Goal: Task Accomplishment & Management: Manage account settings

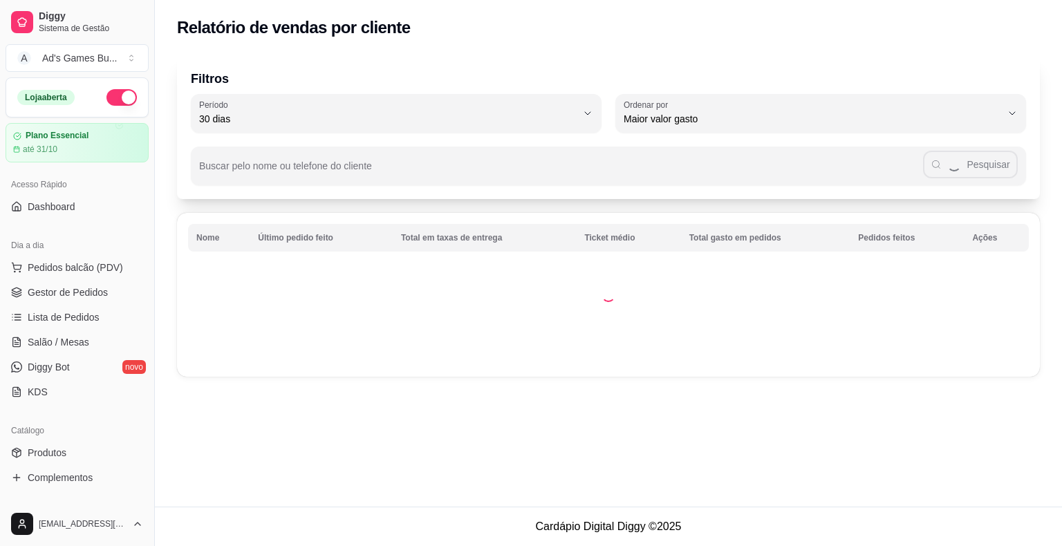
select select "30"
select select "HIGHEST_TOTAL_SPENT_WITH_ORDERS"
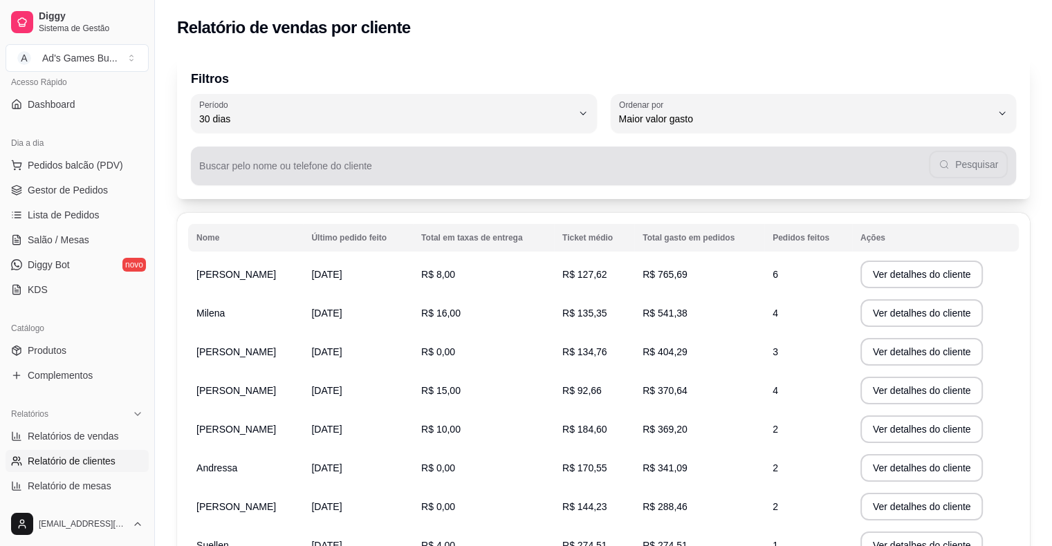
click at [318, 167] on input "Buscar pelo nome ou telefone do cliente" at bounding box center [564, 172] width 730 height 14
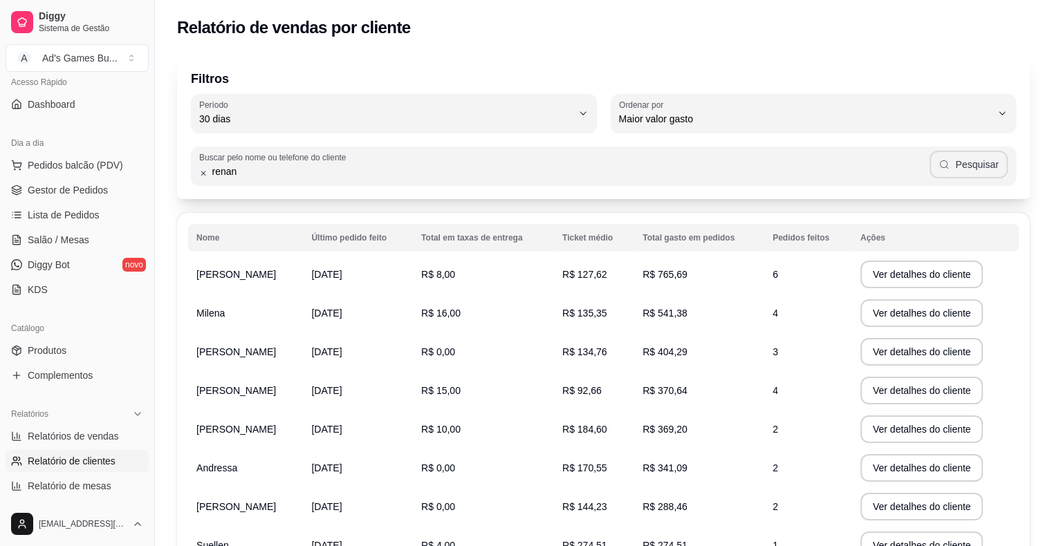
click at [980, 165] on button "Pesquisar" at bounding box center [969, 165] width 78 height 28
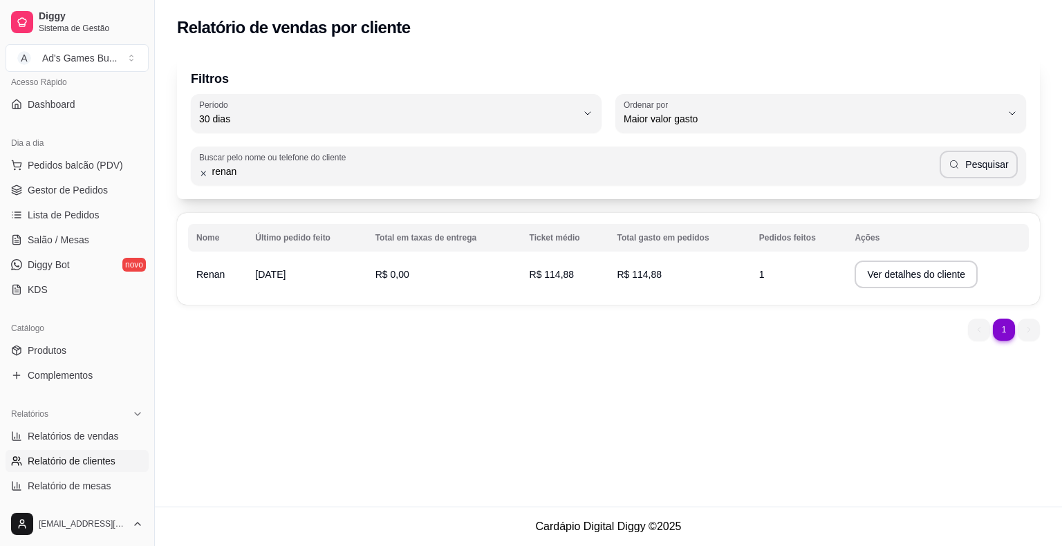
drag, startPoint x: 252, startPoint y: 173, endPoint x: 168, endPoint y: 167, distance: 83.9
click at [169, 167] on div "Filtros 30 Período Hoje Ontem 7 dias 15 dias 30 dias 45 dias 60 dias Período 30…" at bounding box center [609, 202] width 908 height 311
click at [1001, 176] on button "Pesquisar" at bounding box center [979, 165] width 78 height 28
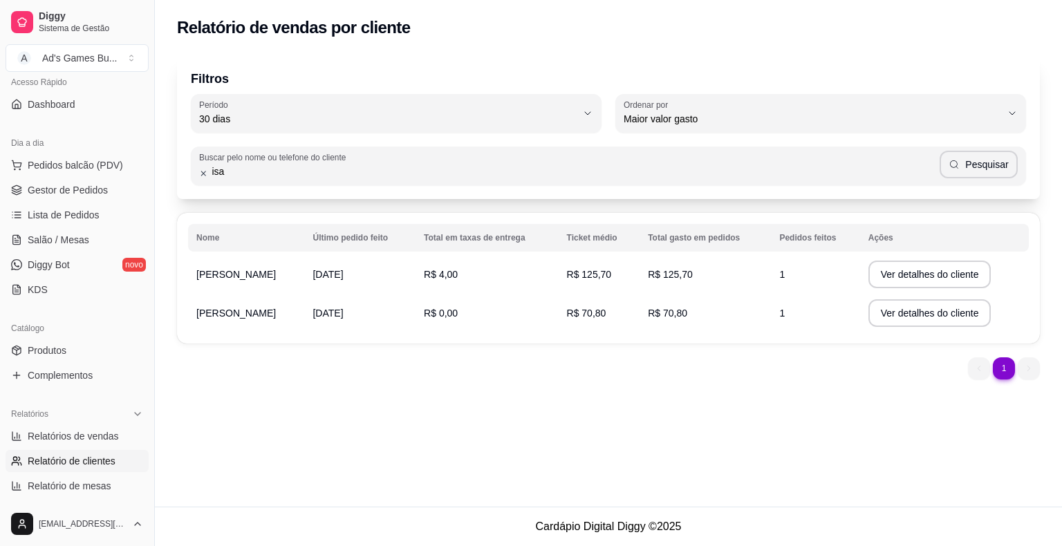
click at [282, 181] on div "Buscar pelo nome ou telefone do cliente isa Pesquisar" at bounding box center [609, 166] width 836 height 39
type input "i"
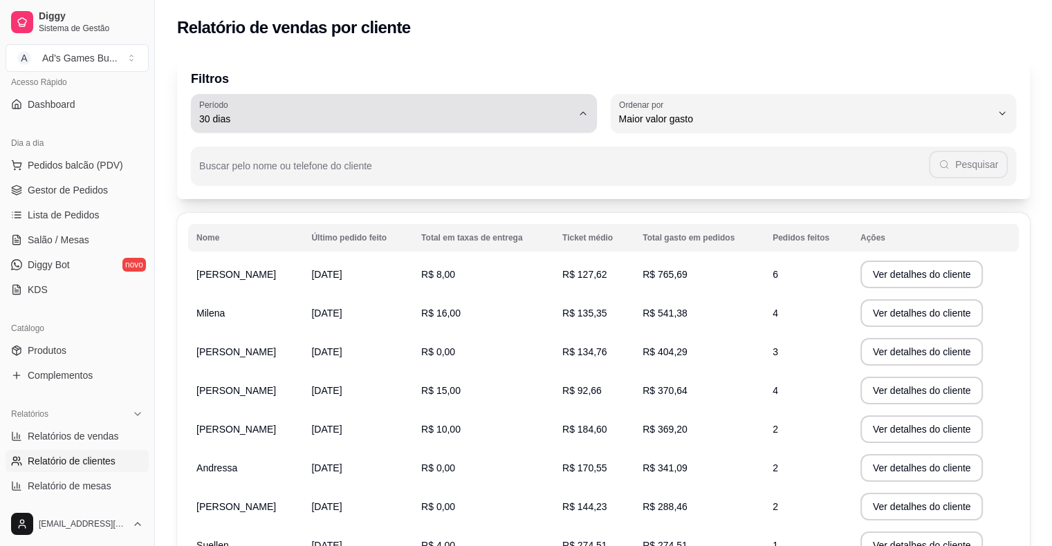
click at [587, 118] on button "Período 30 dias" at bounding box center [394, 113] width 406 height 39
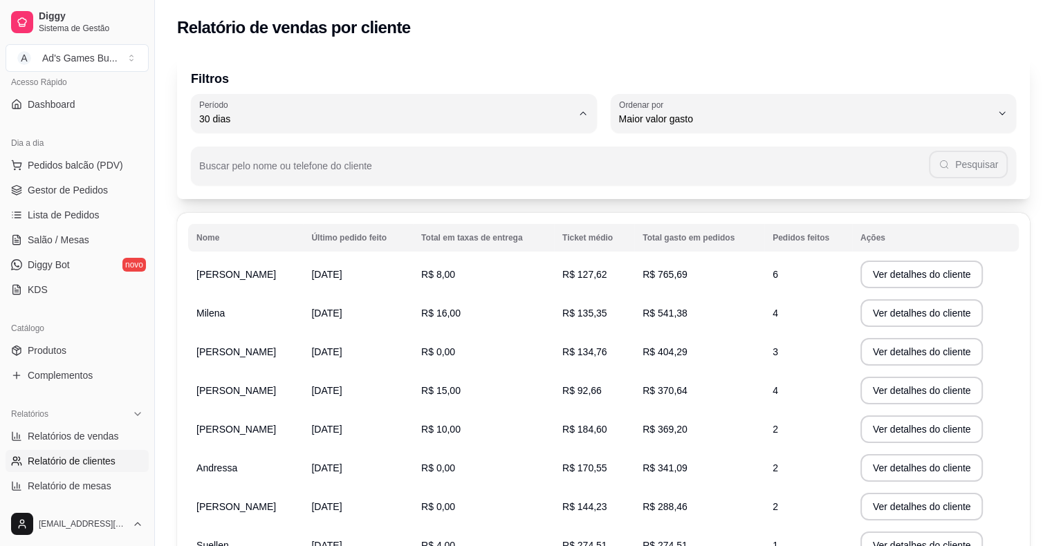
click at [252, 289] on span "60 dias" at bounding box center [387, 287] width 355 height 13
type input "60"
select select "60"
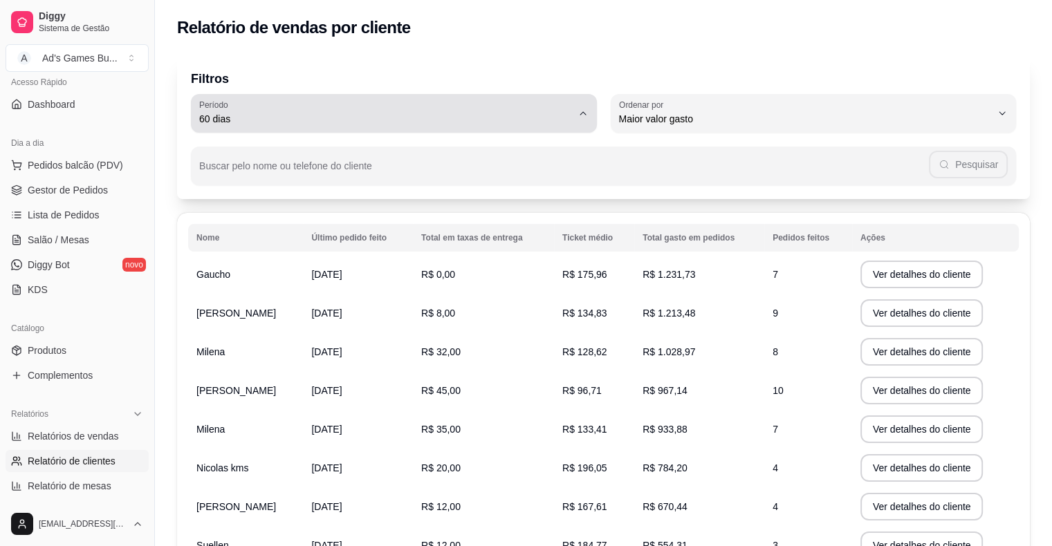
click at [250, 122] on span "60 dias" at bounding box center [385, 119] width 373 height 14
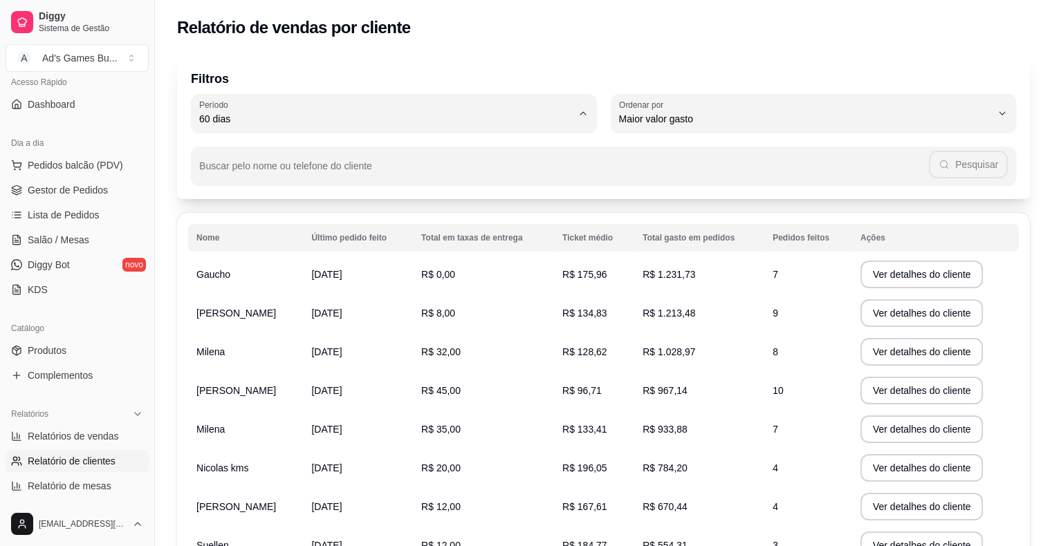
click at [235, 267] on span "45 dias" at bounding box center [387, 265] width 355 height 13
type input "45"
select select "45"
click at [54, 192] on span "Gestor de Pedidos" at bounding box center [68, 190] width 80 height 14
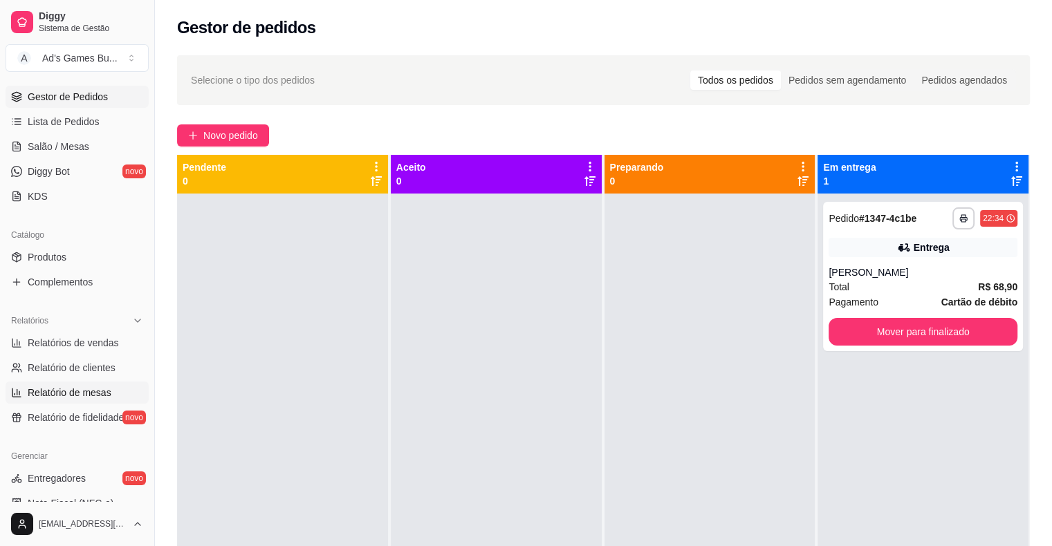
scroll to position [172, 0]
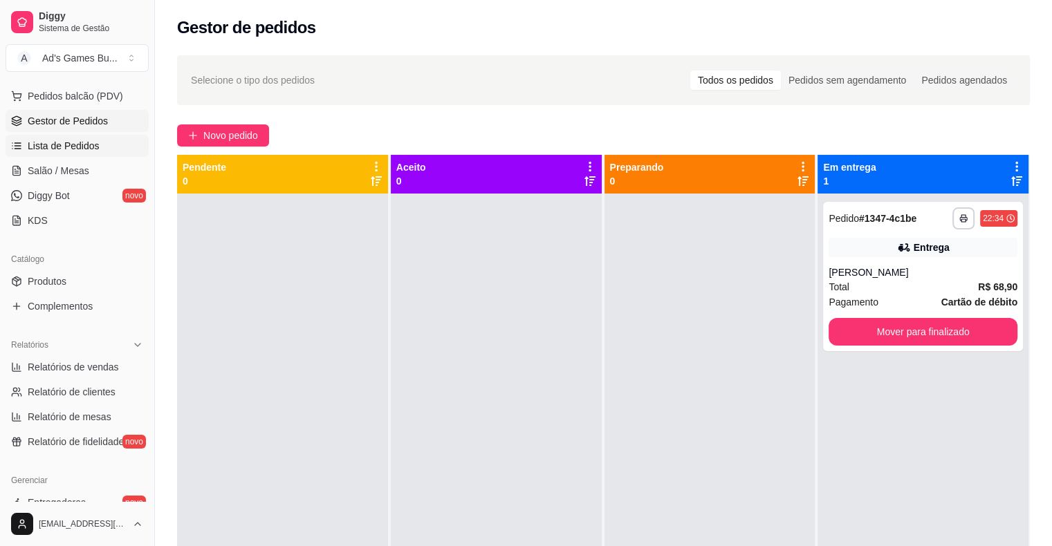
click at [91, 148] on span "Lista de Pedidos" at bounding box center [64, 146] width 72 height 14
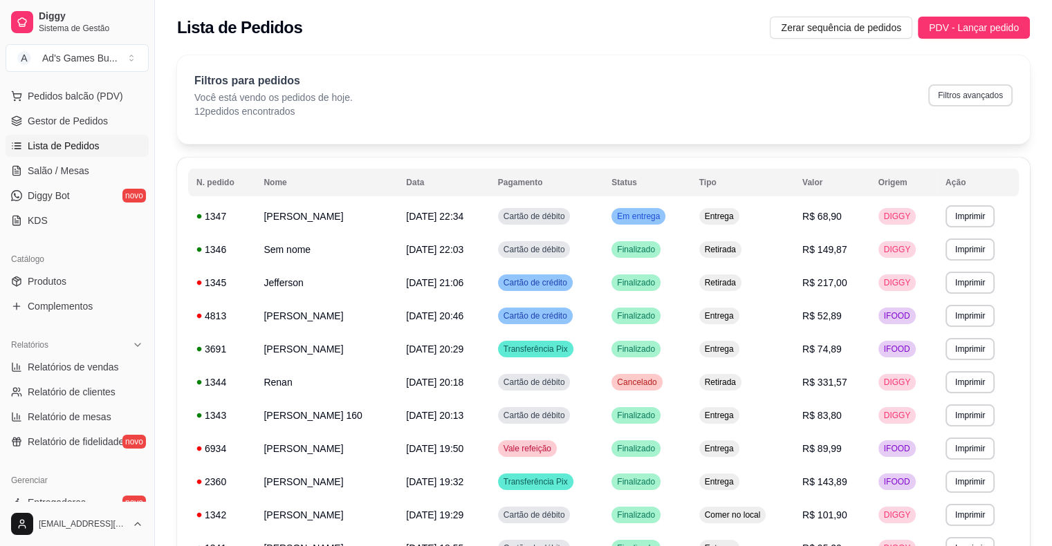
click at [993, 100] on button "Filtros avançados" at bounding box center [970, 95] width 84 height 22
select select "0"
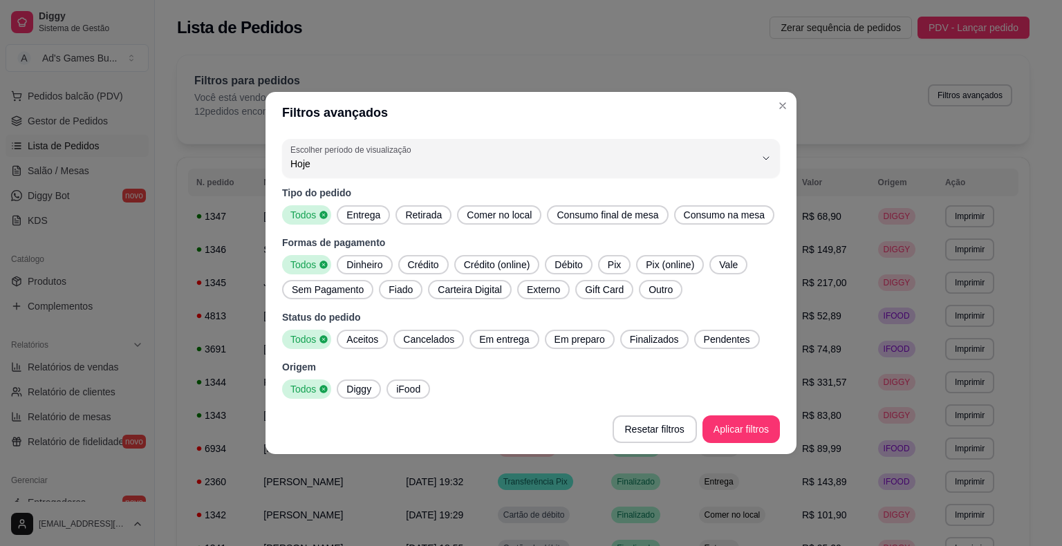
click at [326, 214] on icon at bounding box center [324, 215] width 8 height 8
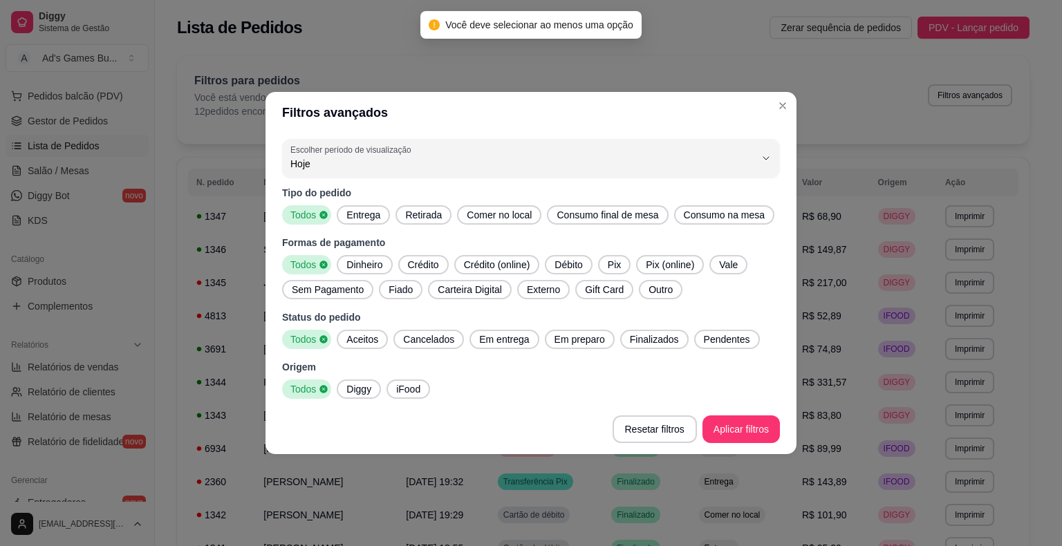
click at [324, 214] on icon at bounding box center [324, 215] width 8 height 8
click at [432, 343] on span "Cancelados" at bounding box center [429, 340] width 62 height 14
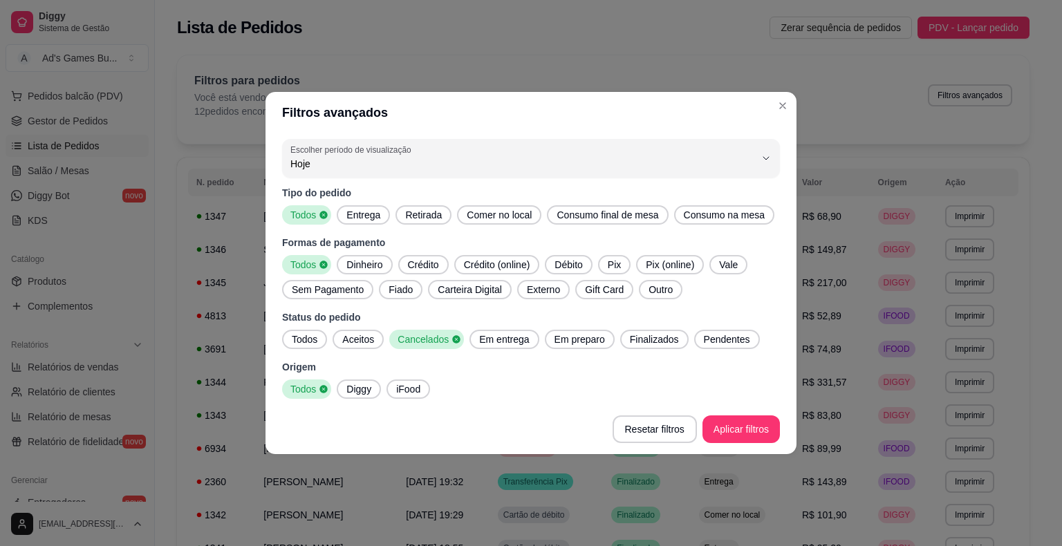
click at [354, 392] on span "Diggy" at bounding box center [359, 390] width 36 height 14
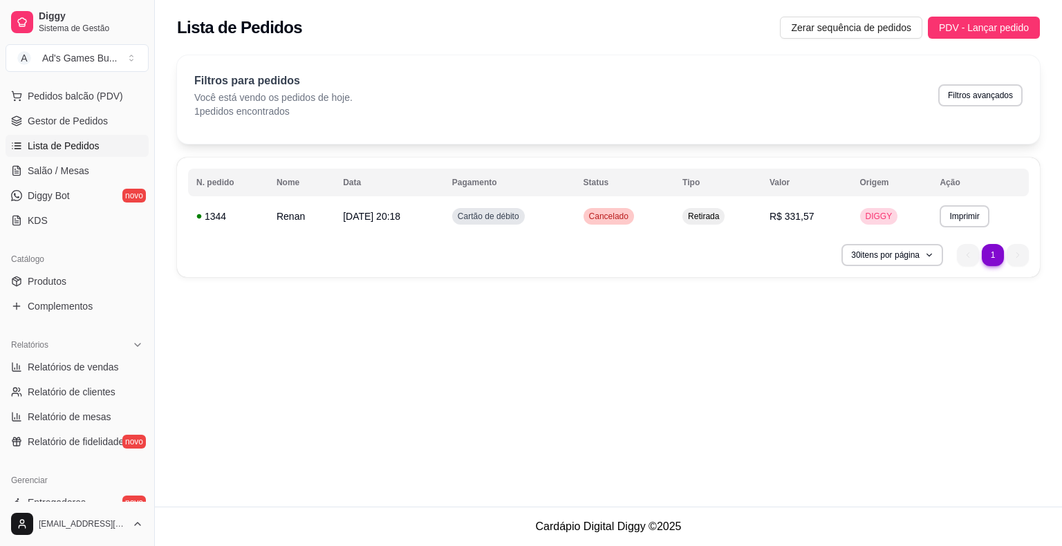
click at [959, 93] on button "Filtros avançados" at bounding box center [981, 95] width 84 height 22
select select "0"
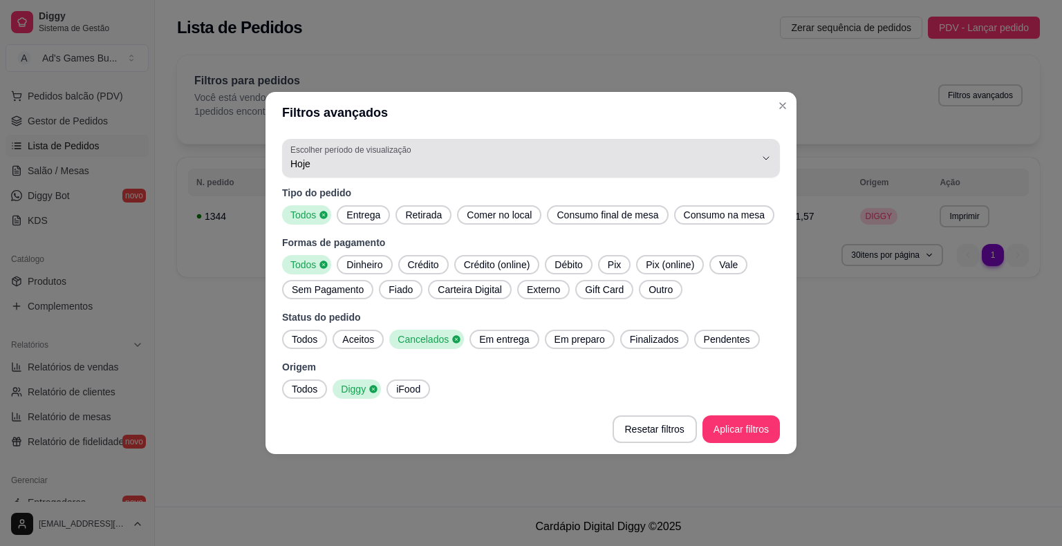
click at [325, 167] on span "Hoje" at bounding box center [523, 164] width 465 height 14
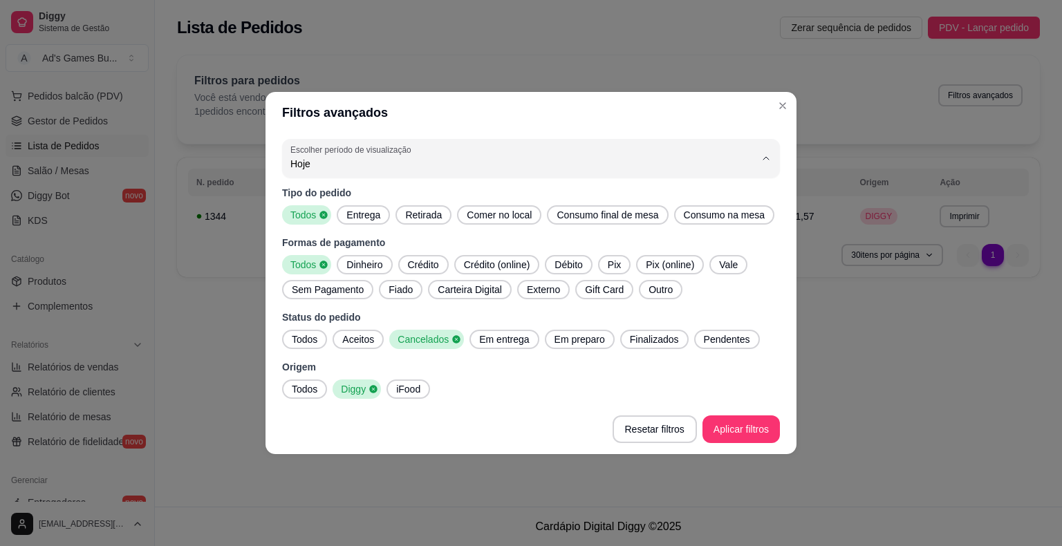
click at [324, 294] on span "30 dias" at bounding box center [524, 287] width 443 height 13
type input "30"
select select "30"
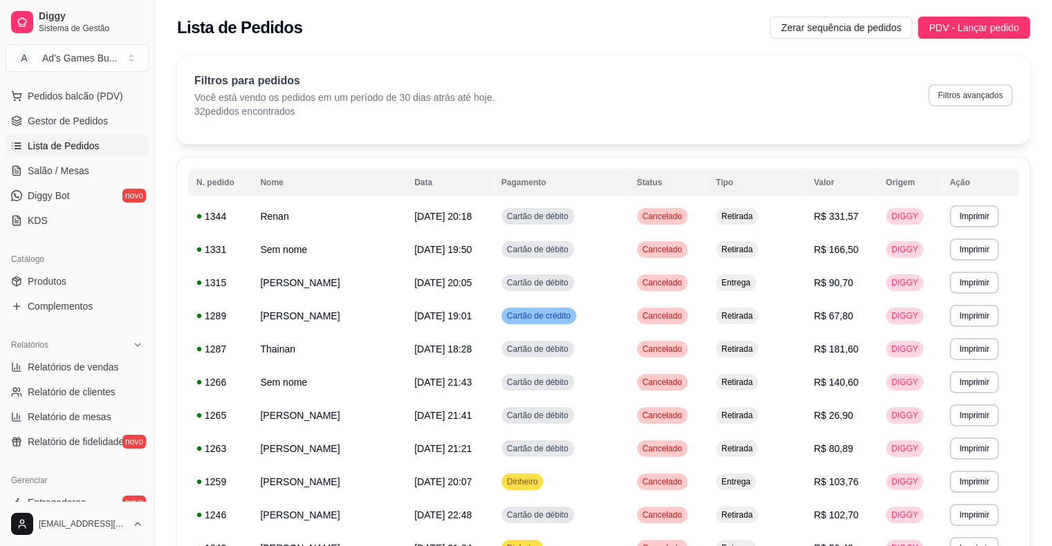
click at [971, 94] on button "Filtros avançados" at bounding box center [970, 95] width 84 height 22
select select "30"
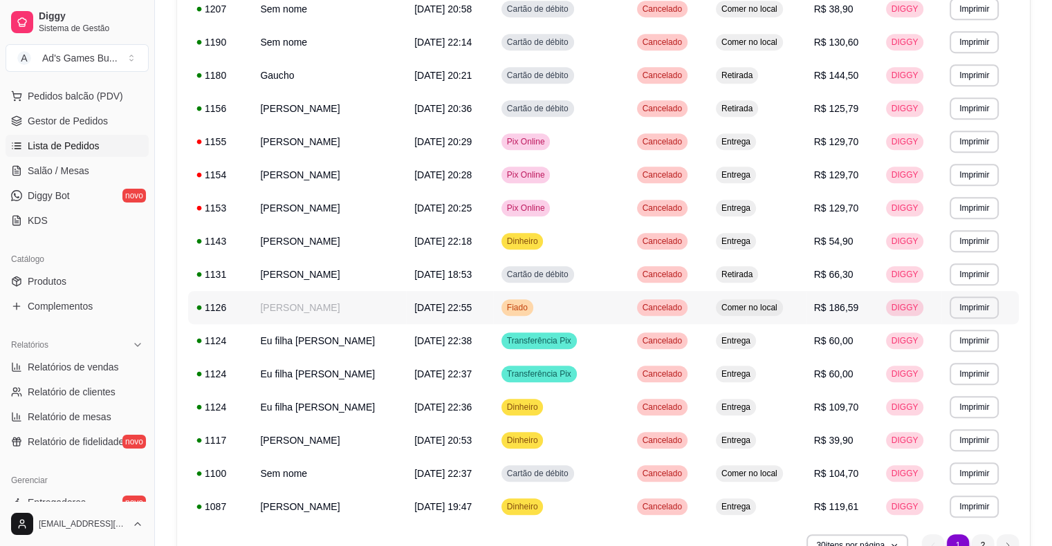
scroll to position [749, 0]
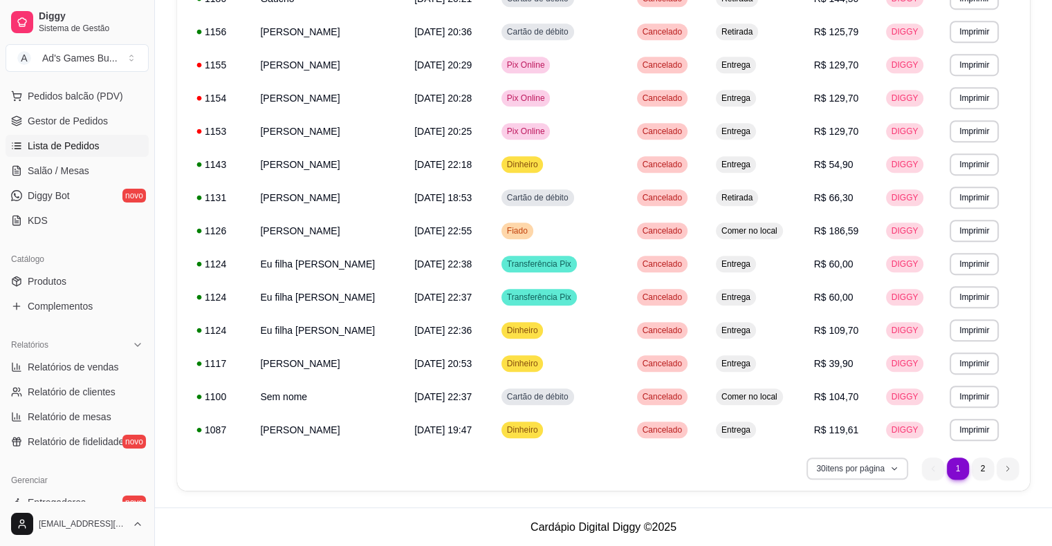
click at [892, 466] on icon "button" at bounding box center [894, 469] width 8 height 8
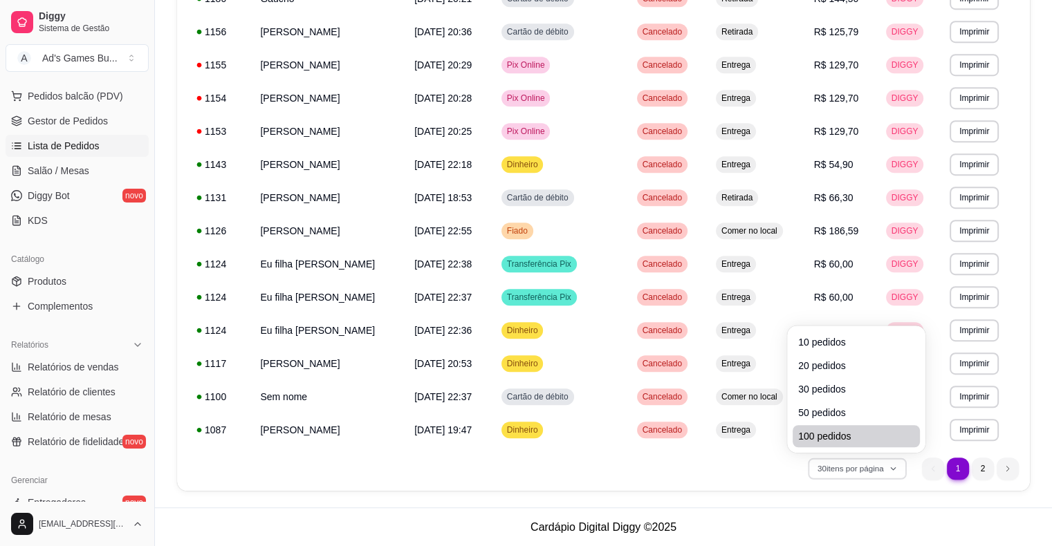
click at [844, 436] on span "100 pedidos" at bounding box center [856, 437] width 116 height 14
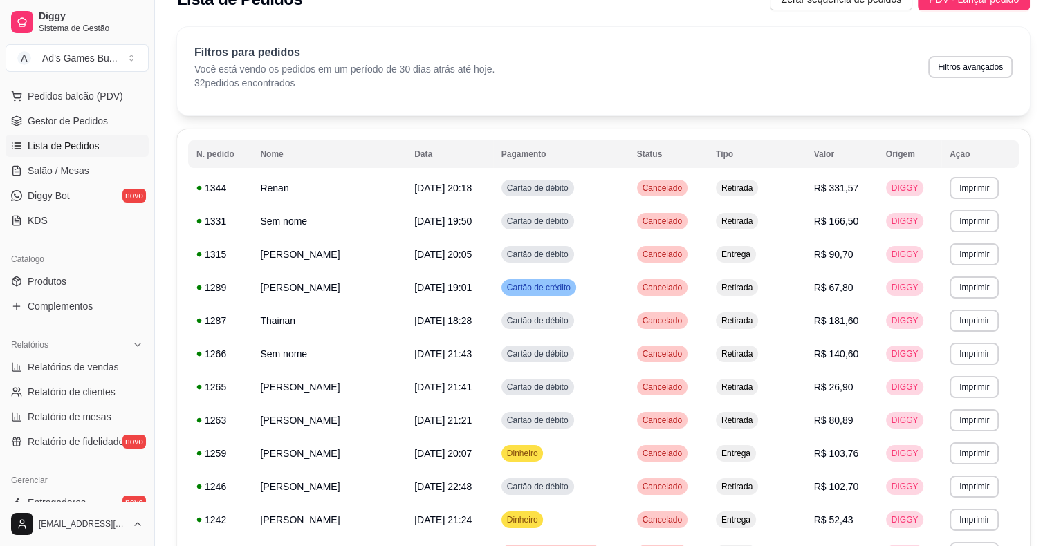
scroll to position [0, 0]
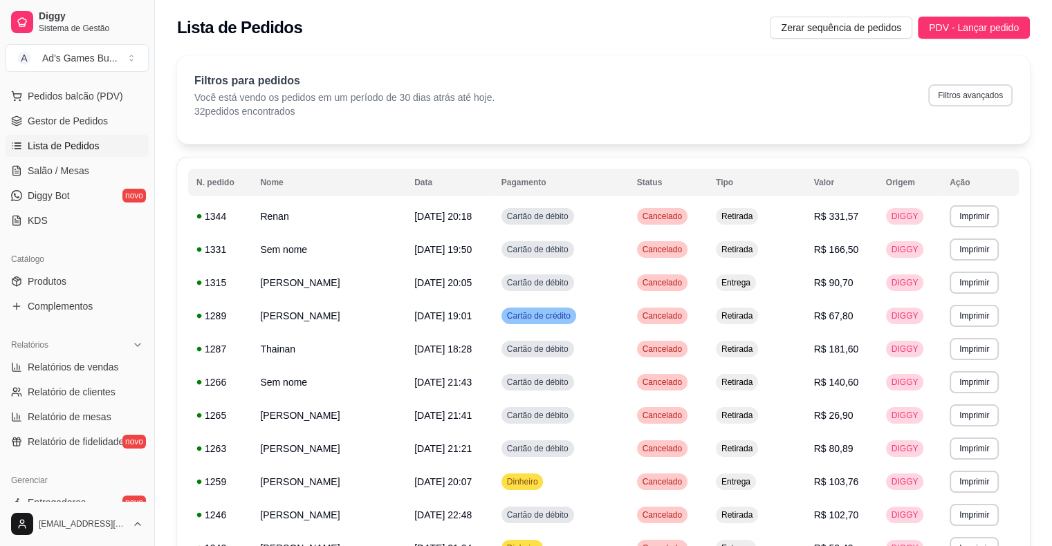
click at [959, 99] on button "Filtros avançados" at bounding box center [970, 95] width 84 height 22
select select "30"
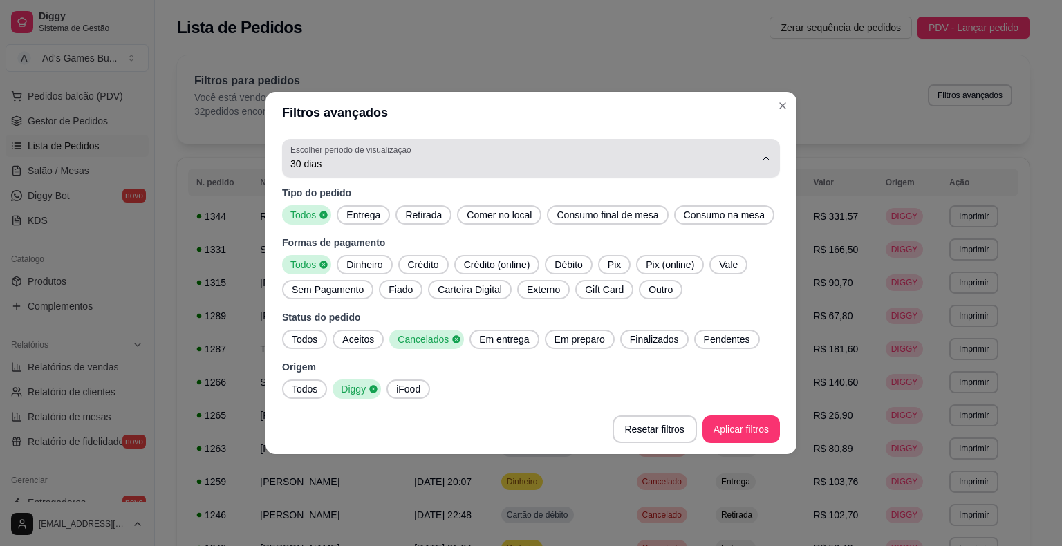
click at [329, 160] on span "30 dias" at bounding box center [523, 164] width 465 height 14
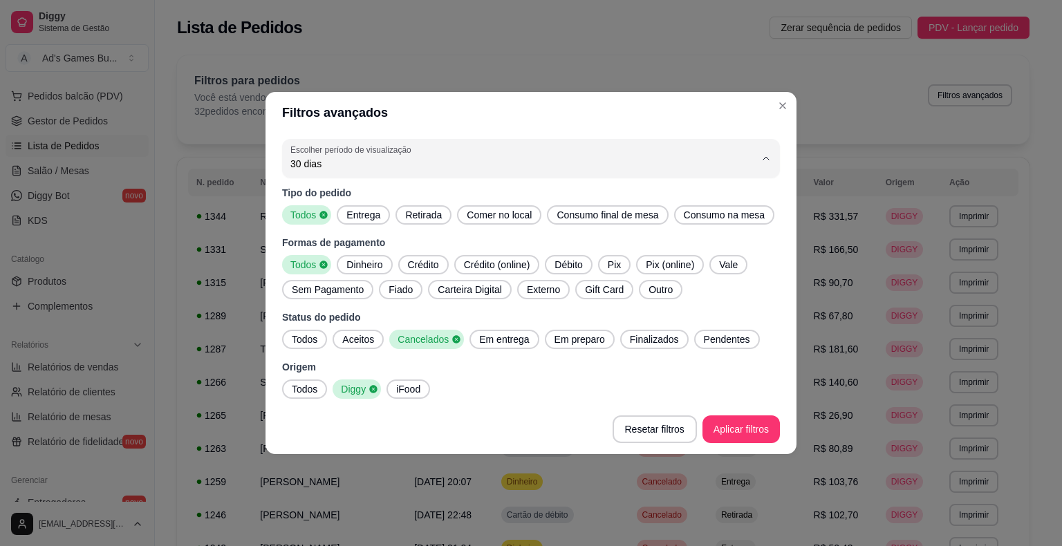
click at [328, 313] on span "45 dias" at bounding box center [524, 310] width 443 height 13
type input "45"
select select "45"
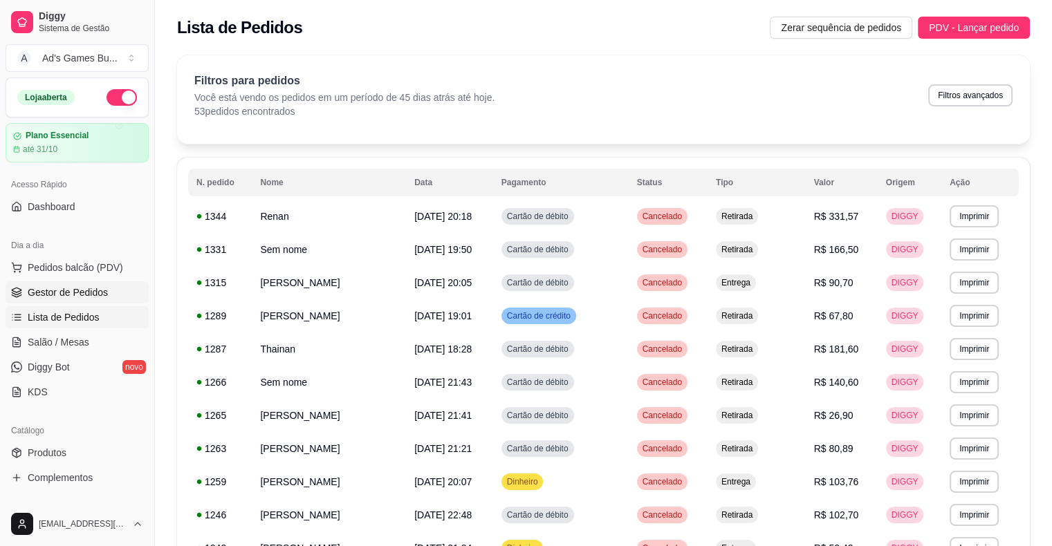
click at [64, 296] on span "Gestor de Pedidos" at bounding box center [68, 293] width 80 height 14
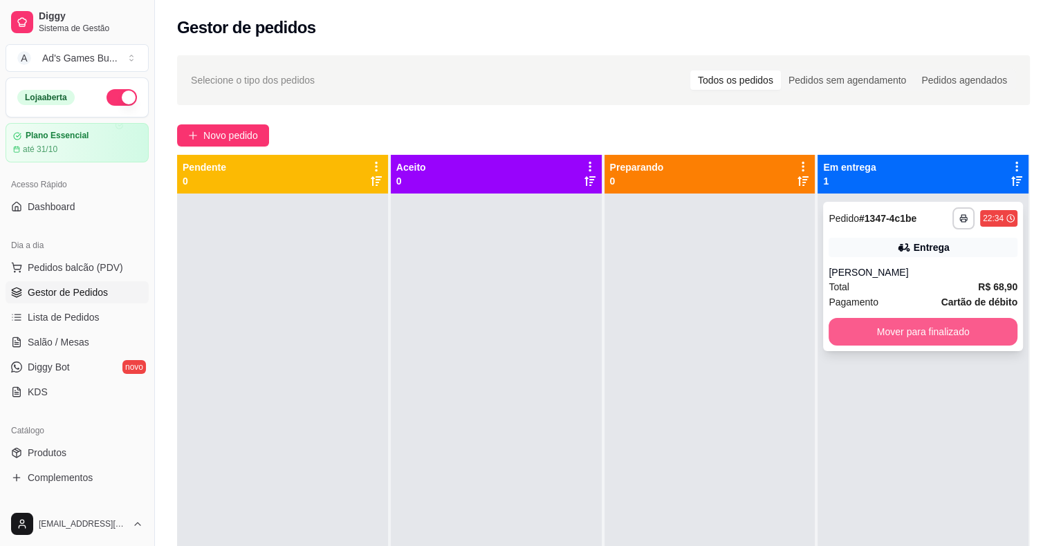
click at [880, 333] on button "Mover para finalizado" at bounding box center [923, 332] width 189 height 28
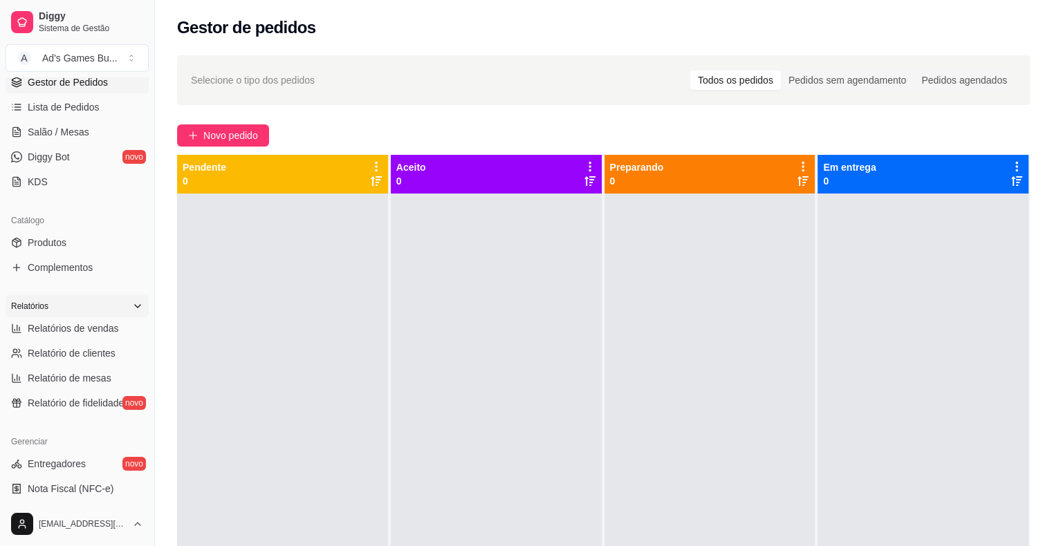
scroll to position [208, 0]
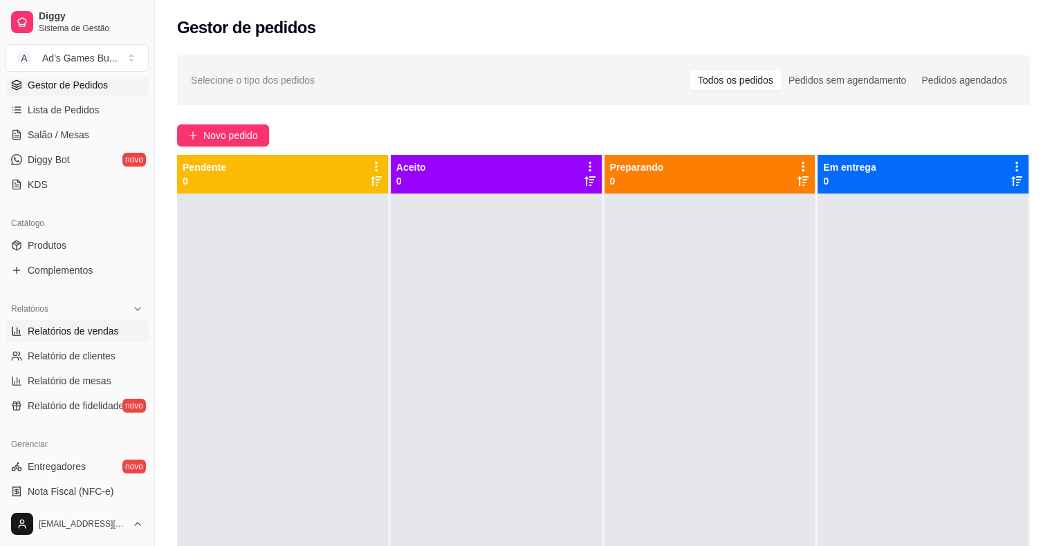
click at [85, 334] on span "Relatórios de vendas" at bounding box center [73, 331] width 91 height 14
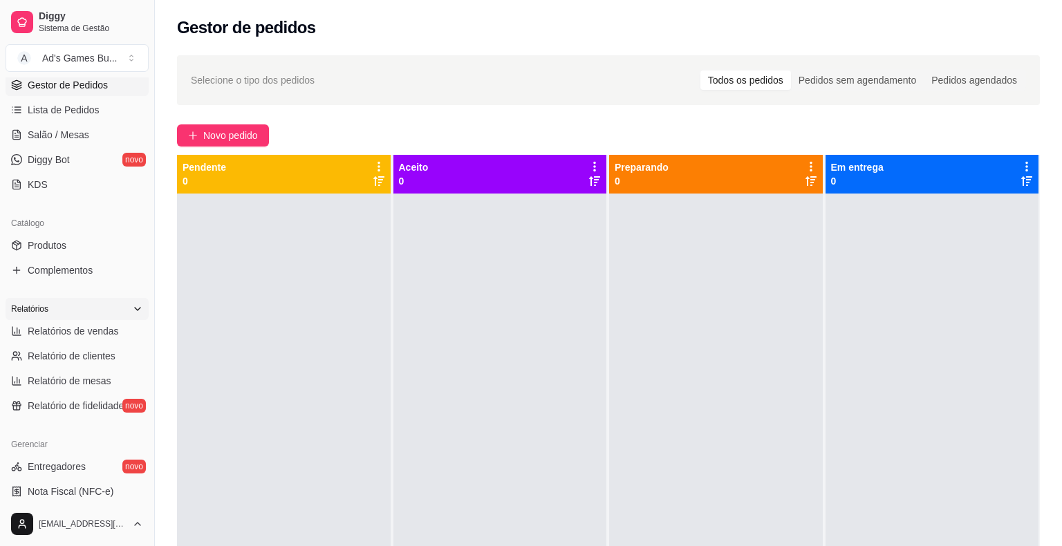
select select "ALL"
select select "0"
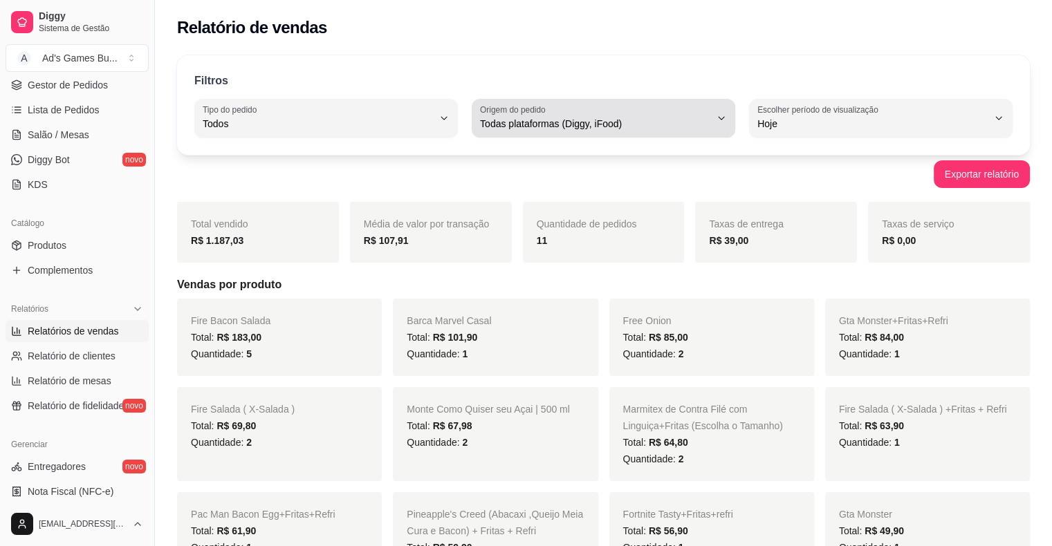
click at [529, 129] on span "Todas plataformas (Diggy, iFood)" at bounding box center [595, 124] width 230 height 14
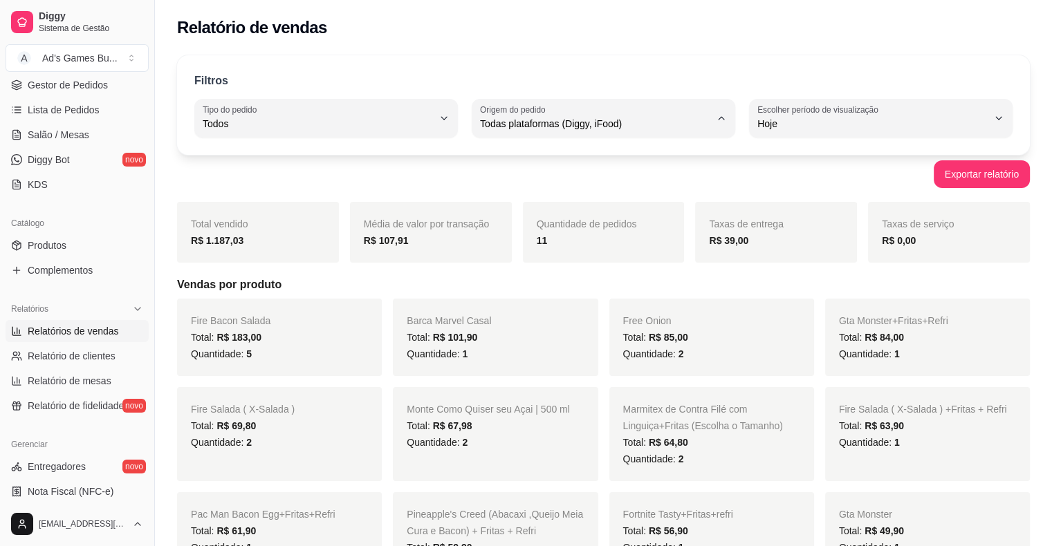
click at [528, 184] on span "Diggy" at bounding box center [597, 178] width 219 height 13
type input "DIGGY"
select select "DIGGY"
